Goal: Task Accomplishment & Management: Complete application form

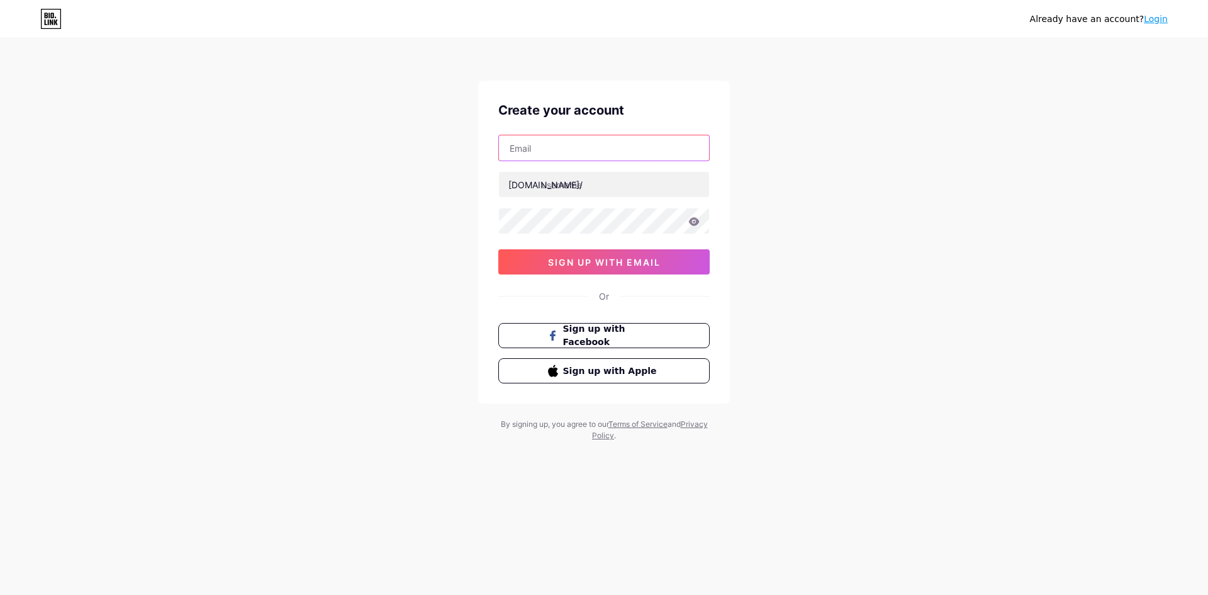
paste input "[EMAIL_ADDRESS][DOMAIN_NAME]"
type input "[EMAIL_ADDRESS][DOMAIN_NAME]"
paste input "cliffycox6"
type input "cliffycox6"
click at [683, 293] on div "Or" at bounding box center [603, 295] width 211 height 13
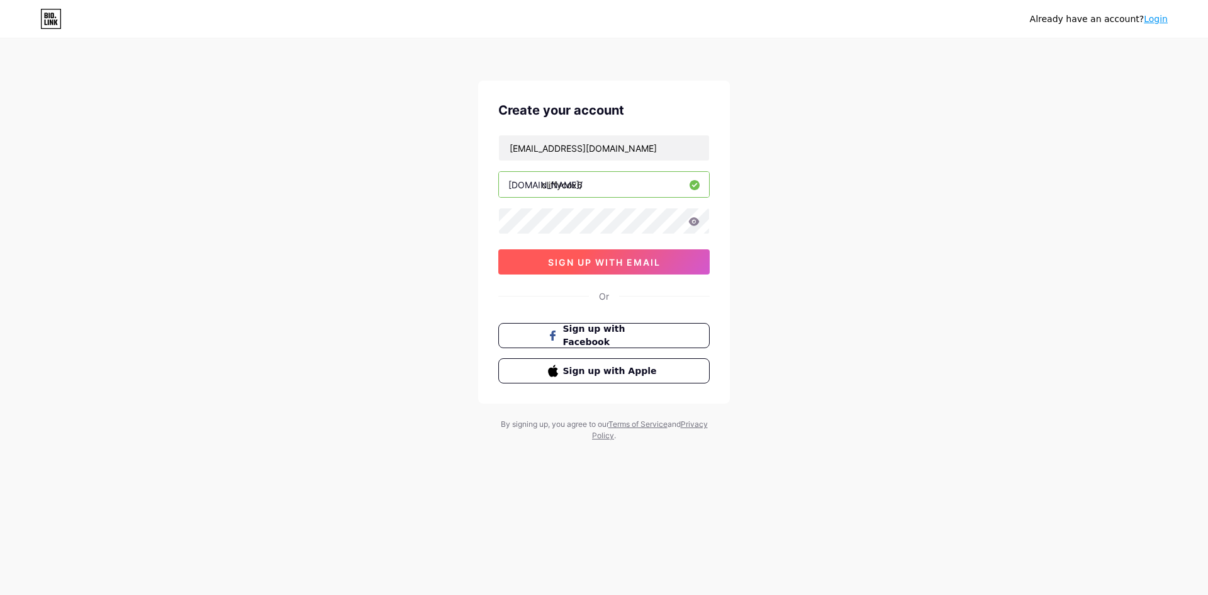
click at [658, 265] on span "sign up with email" at bounding box center [604, 262] width 113 height 11
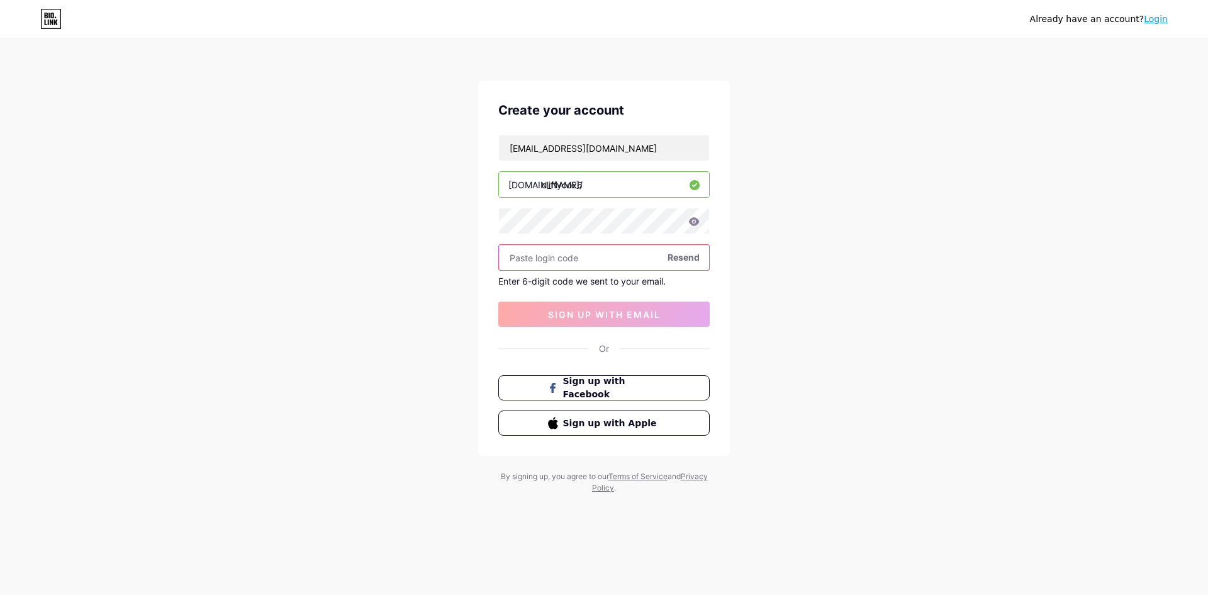
paste input "314961"
type input "314961"
click at [613, 313] on span "sign up with email" at bounding box center [604, 314] width 113 height 11
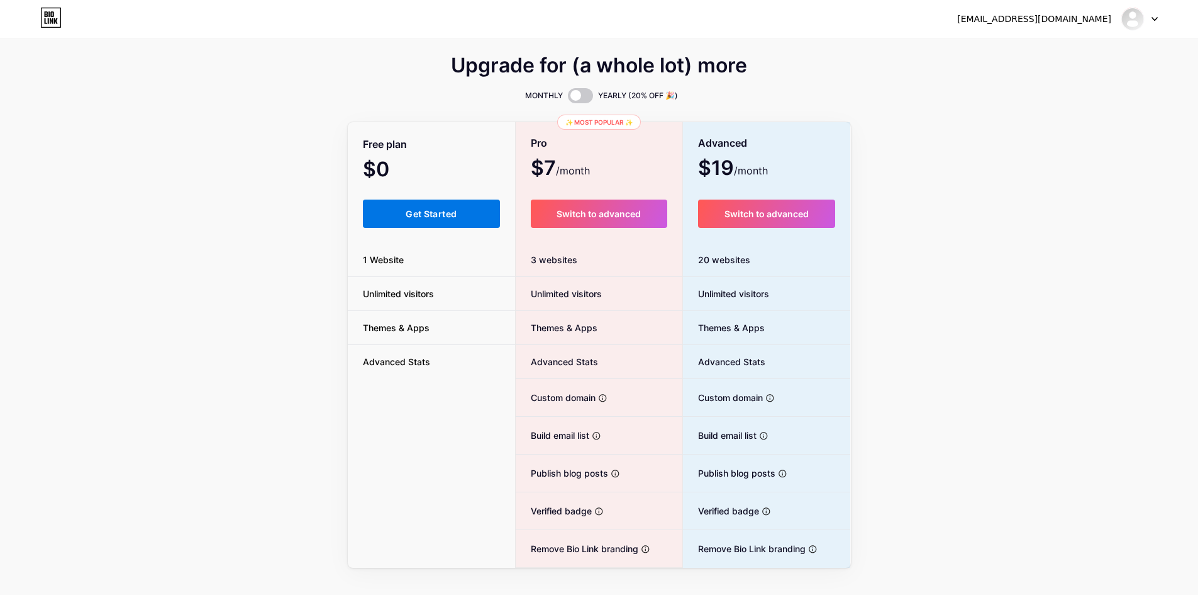
click at [412, 203] on button "Get Started" at bounding box center [432, 213] width 138 height 28
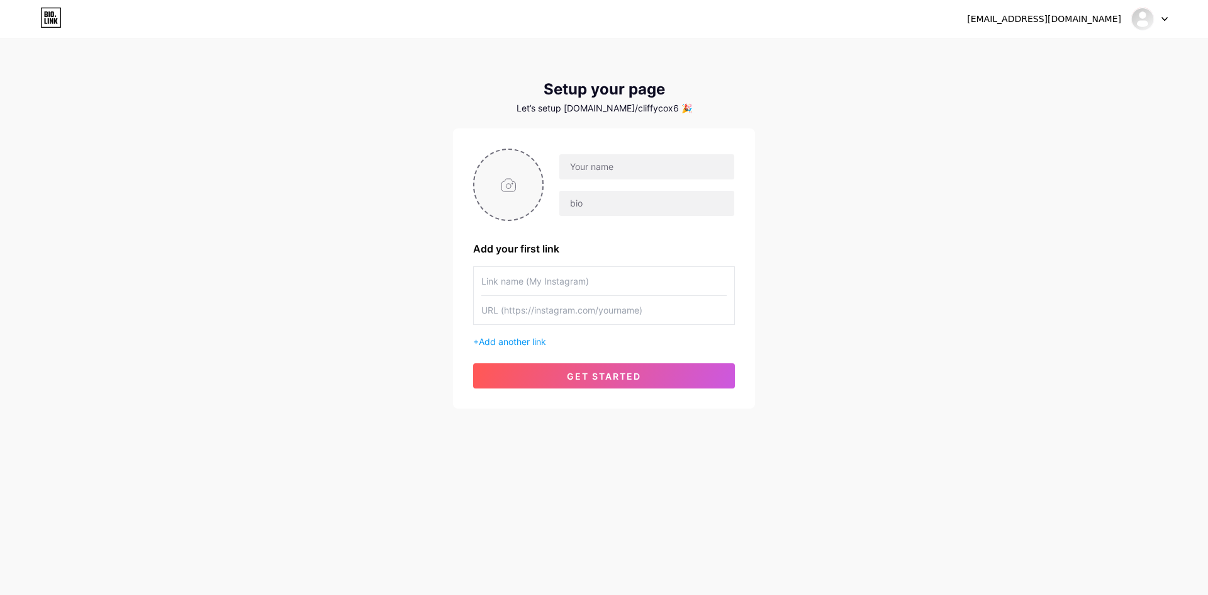
click at [511, 172] on input "file" at bounding box center [508, 185] width 68 height 70
type input "C:\fakepath\cliffycox logo.png"
click at [587, 171] on input "text" at bounding box center [646, 166] width 175 height 25
click at [592, 166] on input "text" at bounding box center [646, 166] width 175 height 25
paste input "[PERSON_NAME]"
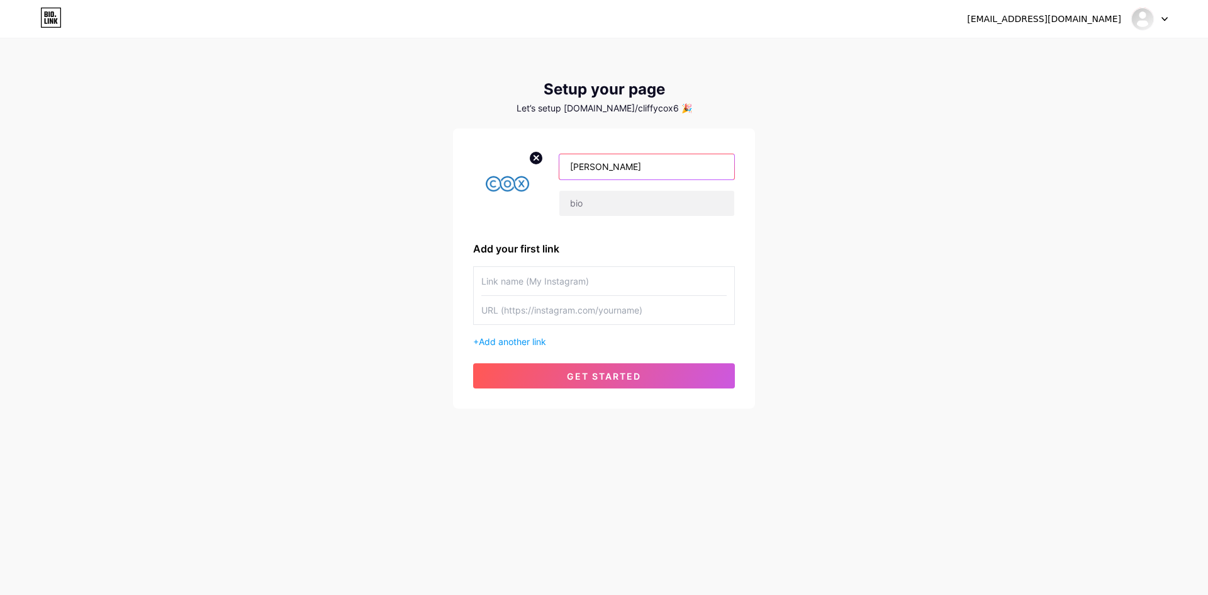
type input "[PERSON_NAME]"
paste input "Emergency biohazard cleaning company in the [GEOGRAPHIC_DATA] — our expert team…"
type input "Emergency biohazard cleaning company in the [GEOGRAPHIC_DATA] — our expert team…"
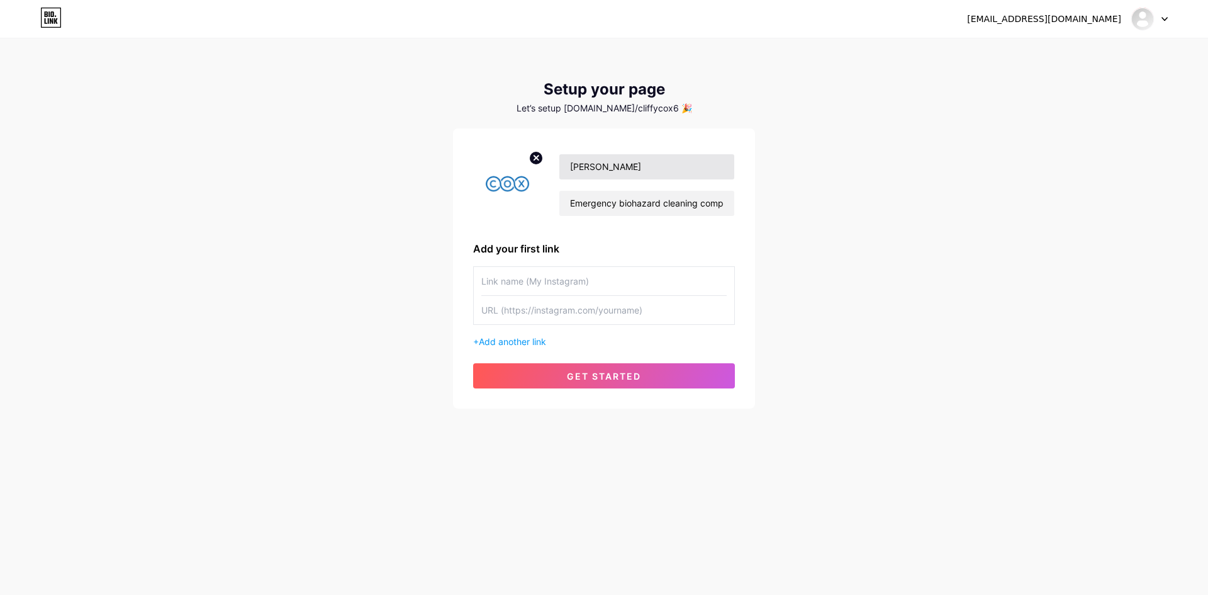
paste input "Emergency Biohazard Cleaning Company in [GEOGRAPHIC_DATA]"
type input "Emergency Biohazard Cleaning Company in [GEOGRAPHIC_DATA]"
paste input "[URL][DOMAIN_NAME]"
type input "[URL][DOMAIN_NAME]"
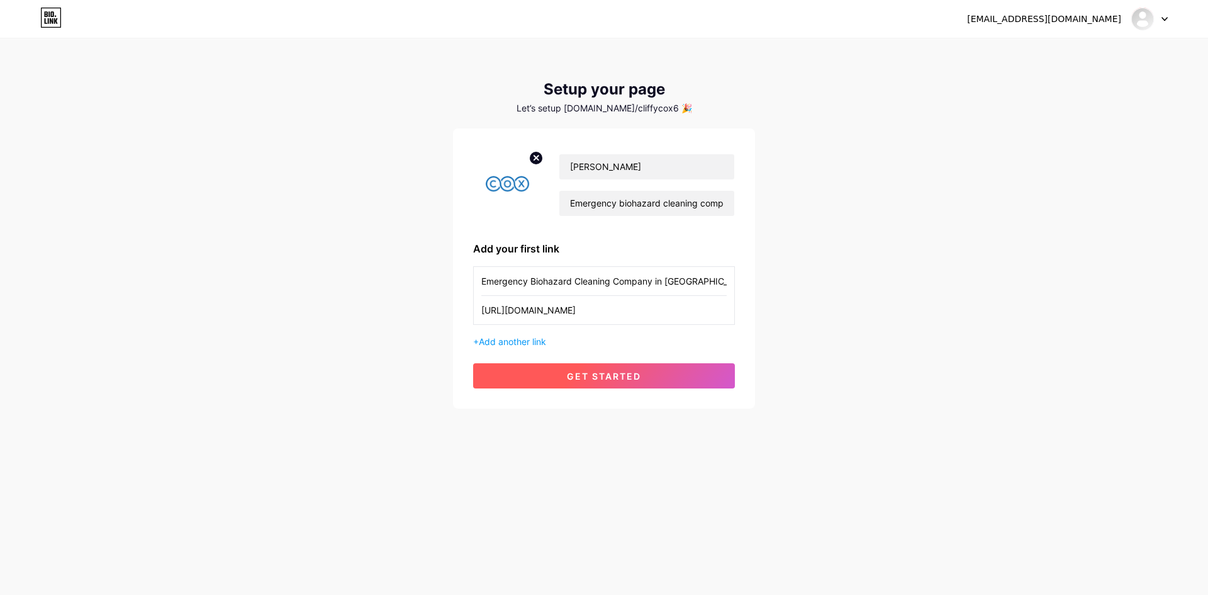
click at [602, 366] on button "get started" at bounding box center [604, 375] width 262 height 25
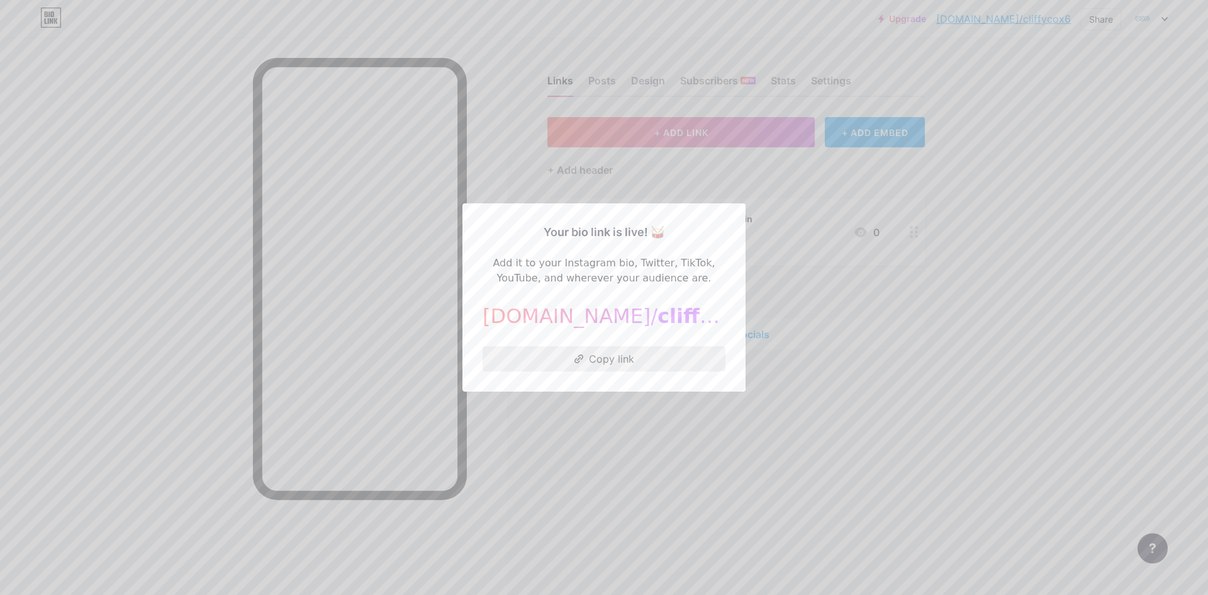
click at [616, 353] on button "Copy link" at bounding box center [604, 358] width 243 height 25
